Goal: Register for event/course

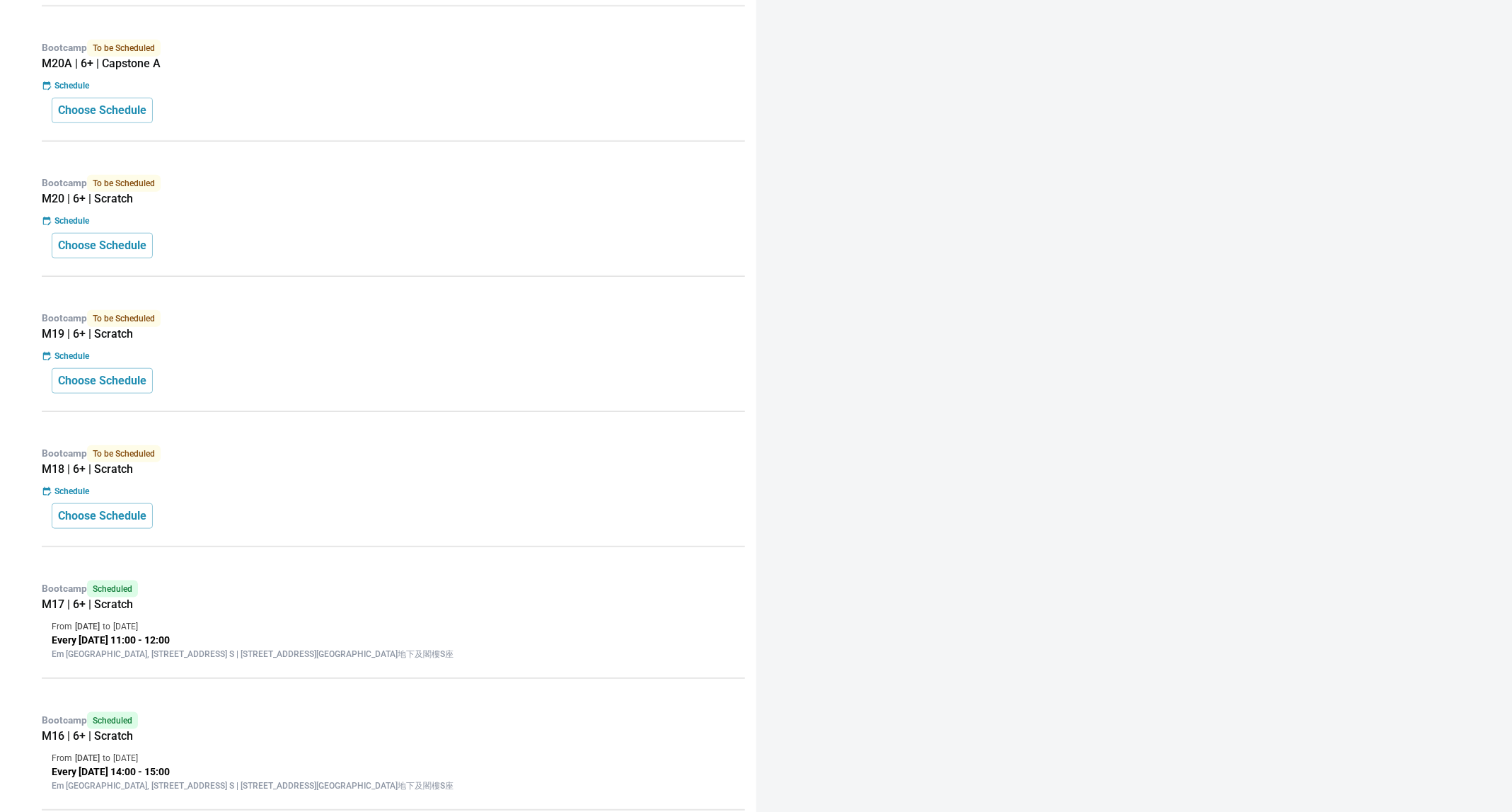
scroll to position [612, 0]
click at [115, 505] on p "Choose Schedule" at bounding box center [102, 514] width 88 height 17
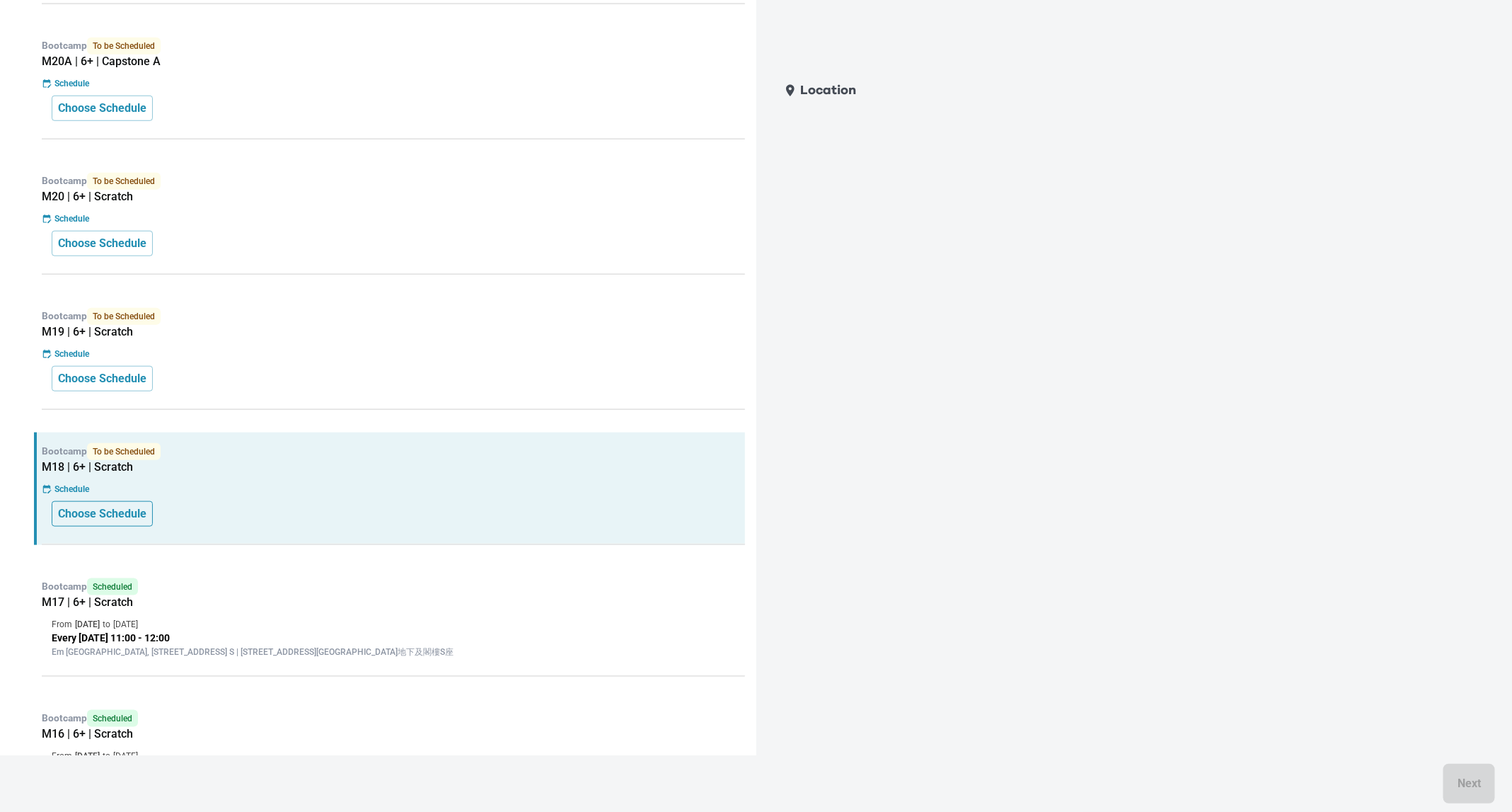
click at [67, 505] on p "Choose Schedule" at bounding box center [102, 514] width 88 height 17
click at [95, 522] on div "Bootcamp To be Scheduled M18 | 6+ | Scratch Schedule Choose Schedule" at bounding box center [389, 488] width 711 height 112
click at [130, 513] on p "Choose Schedule" at bounding box center [102, 514] width 88 height 17
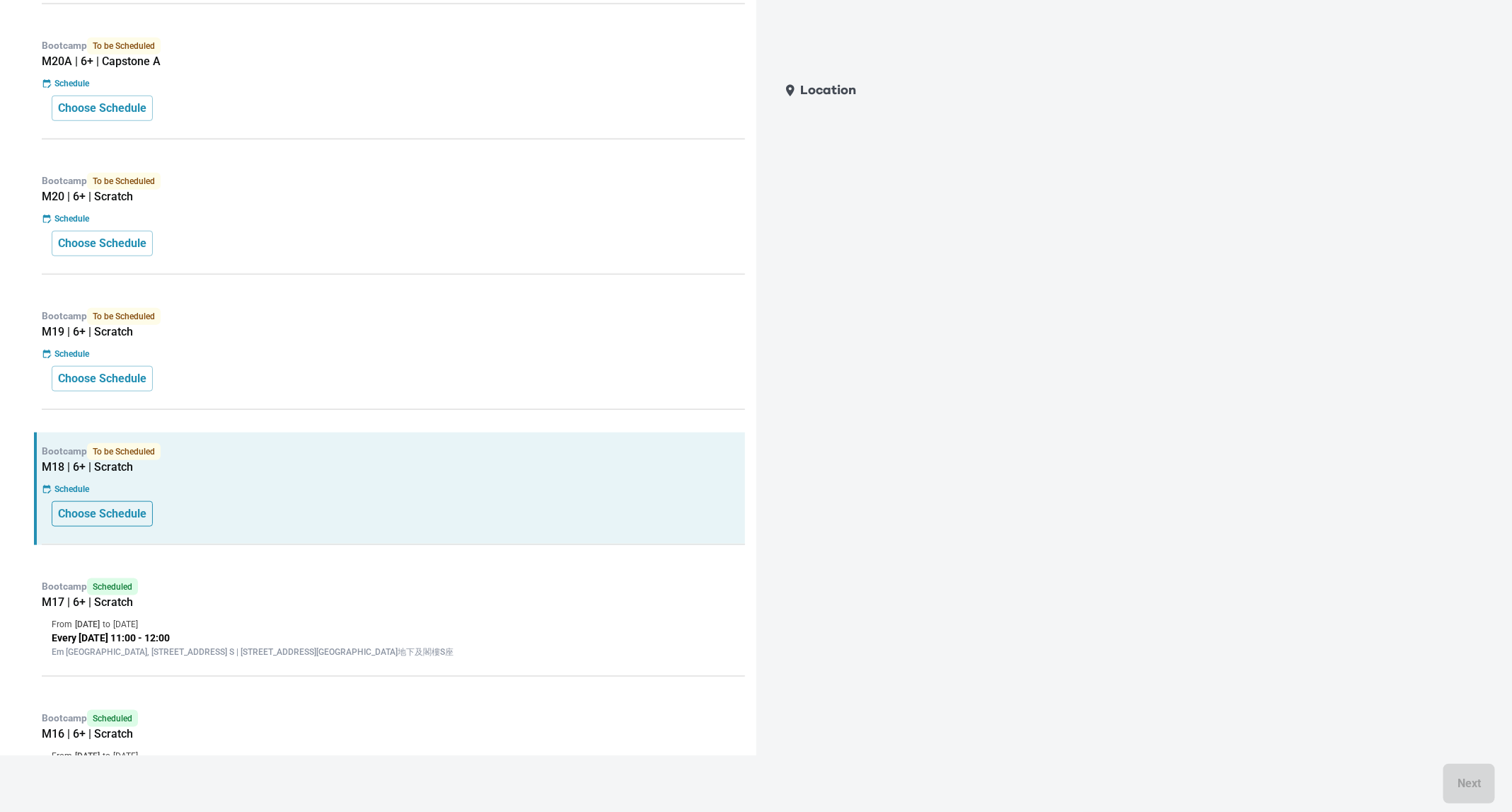
click at [124, 505] on p "Choose Schedule" at bounding box center [102, 514] width 88 height 17
click at [124, 508] on p "Choose Schedule" at bounding box center [102, 514] width 88 height 17
